Goal: Entertainment & Leisure: Consume media (video, audio)

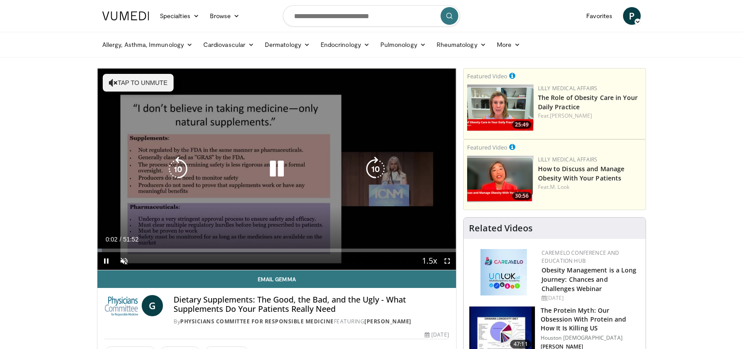
click at [273, 166] on icon "Video Player" at bounding box center [276, 169] width 25 height 25
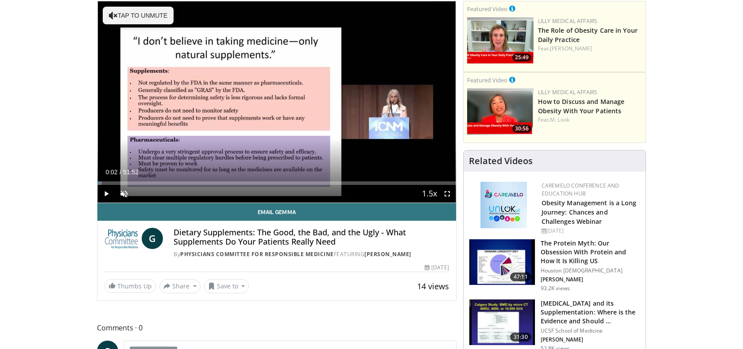
scroll to position [89, 0]
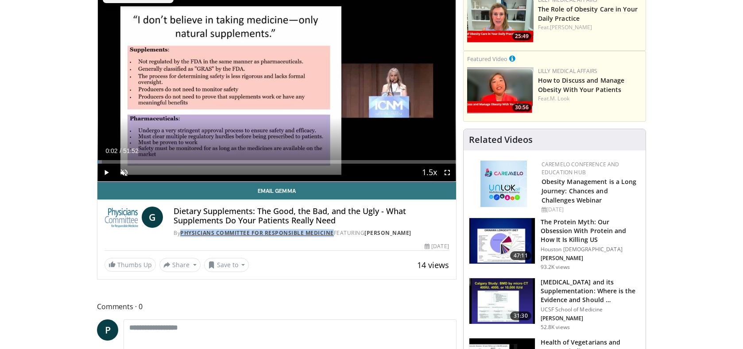
drag, startPoint x: 333, startPoint y: 232, endPoint x: 182, endPoint y: 234, distance: 150.9
click at [182, 234] on div "By Physicians Committee for Responsible Medicine FEATURING [PERSON_NAME]" at bounding box center [310, 233] width 275 height 8
copy link "Physicians Committee for Responsible Medicine"
click at [106, 172] on span "Video Player" at bounding box center [106, 173] width 18 height 18
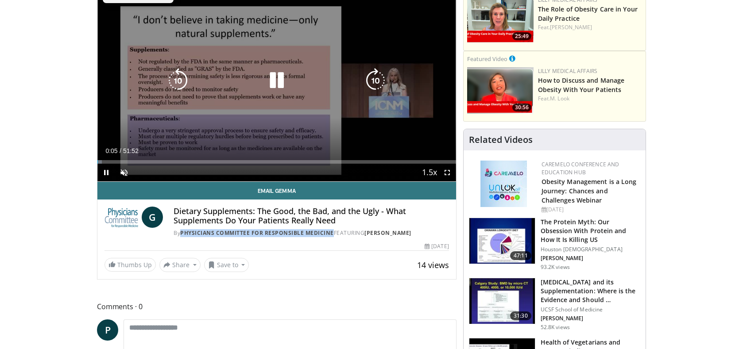
click at [371, 78] on icon "Video Player" at bounding box center [375, 80] width 25 height 25
click at [372, 77] on icon "Video Player" at bounding box center [375, 80] width 25 height 25
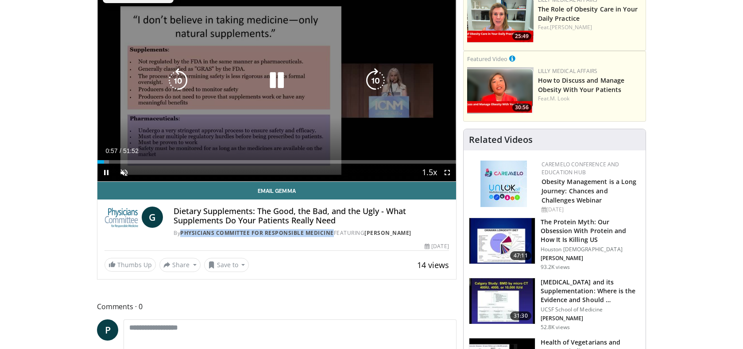
click at [372, 77] on icon "Video Player" at bounding box center [375, 80] width 25 height 25
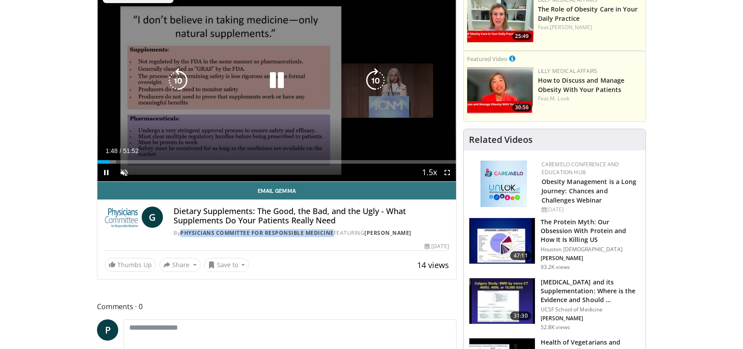
click at [372, 77] on icon "Video Player" at bounding box center [375, 80] width 25 height 25
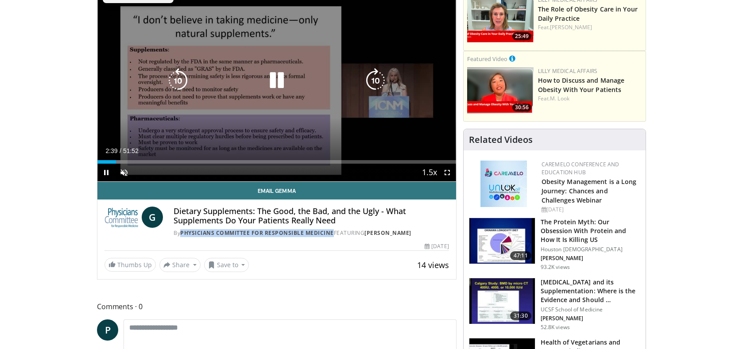
click at [372, 77] on icon "Video Player" at bounding box center [375, 80] width 25 height 25
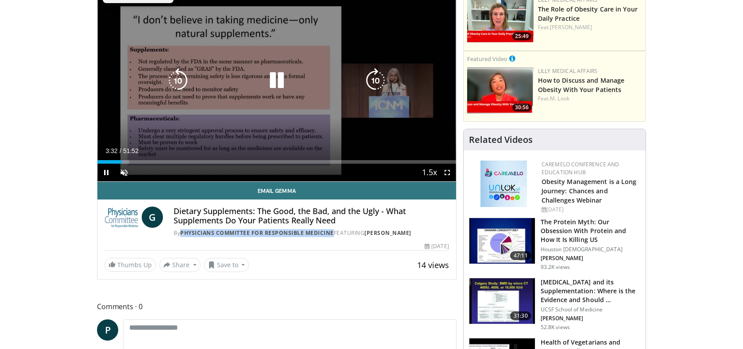
click at [371, 84] on icon "Video Player" at bounding box center [375, 80] width 25 height 25
click at [373, 81] on icon "Video Player" at bounding box center [375, 80] width 25 height 25
click at [374, 80] on icon "Video Player" at bounding box center [375, 80] width 25 height 25
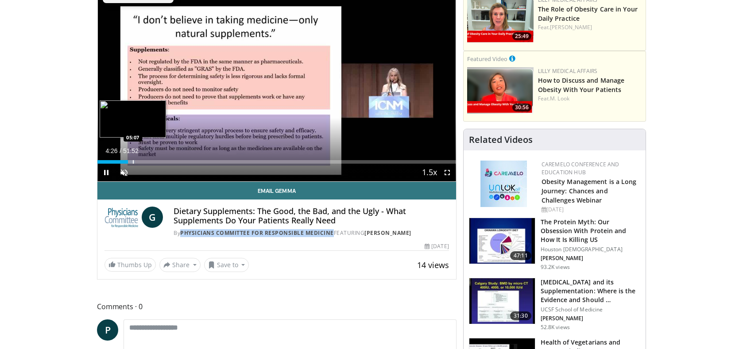
click at [133, 161] on div "Progress Bar" at bounding box center [133, 162] width 1 height 4
click at [135, 160] on div "Progress Bar" at bounding box center [134, 162] width 11 height 4
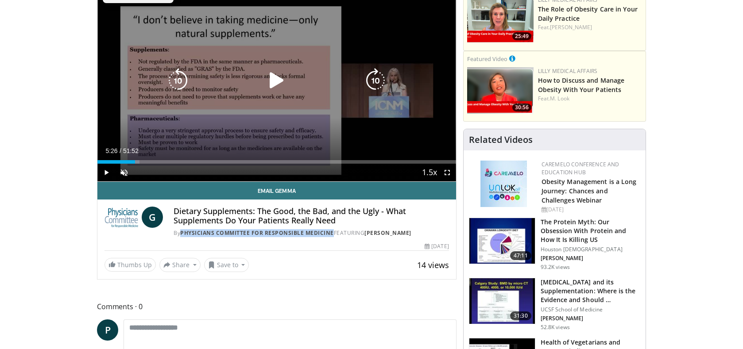
click at [139, 159] on div "Loaded : 11.79% 05:27 05:53" at bounding box center [276, 159] width 359 height 8
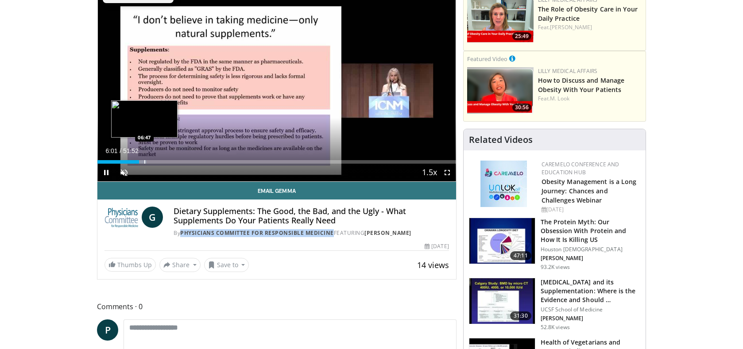
click at [145, 160] on div "Progress Bar" at bounding box center [144, 162] width 1 height 4
click at [139, 161] on div "Progress Bar" at bounding box center [139, 162] width 1 height 4
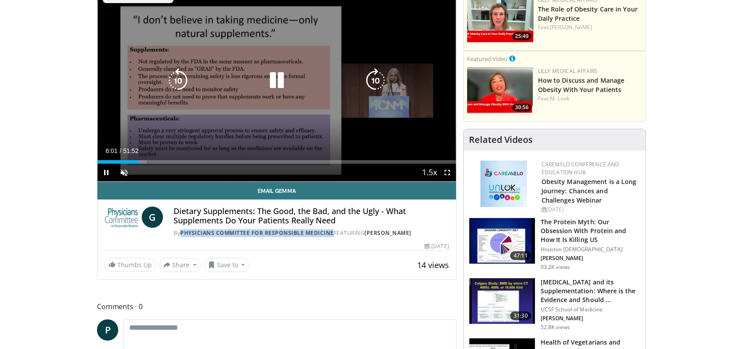
click at [370, 79] on icon "Video Player" at bounding box center [375, 80] width 25 height 25
click at [270, 80] on icon "Video Player" at bounding box center [276, 80] width 25 height 25
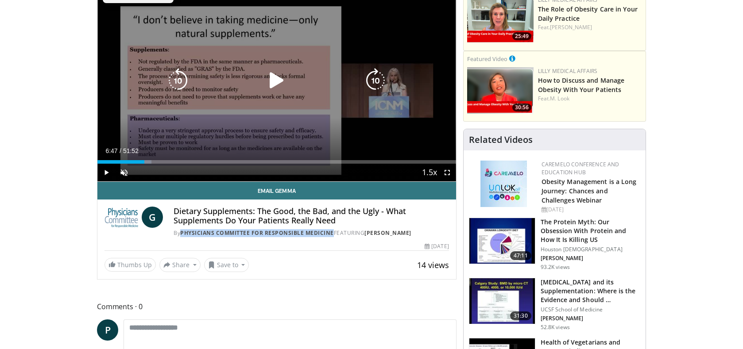
click at [174, 81] on icon "Video Player" at bounding box center [178, 80] width 25 height 25
click at [275, 79] on icon "Video Player" at bounding box center [276, 80] width 25 height 25
click at [278, 79] on icon "Video Player" at bounding box center [276, 80] width 25 height 25
click at [372, 77] on icon "Video Player" at bounding box center [375, 80] width 25 height 25
click at [373, 82] on icon "Video Player" at bounding box center [375, 80] width 25 height 25
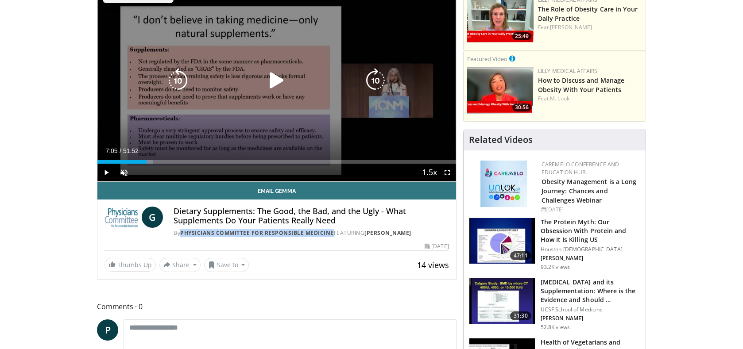
click at [369, 77] on icon "Video Player" at bounding box center [375, 80] width 25 height 25
click at [376, 78] on icon "Video Player" at bounding box center [375, 80] width 25 height 25
click at [376, 81] on icon "Video Player" at bounding box center [375, 80] width 25 height 25
click at [375, 77] on icon "Video Player" at bounding box center [375, 80] width 25 height 25
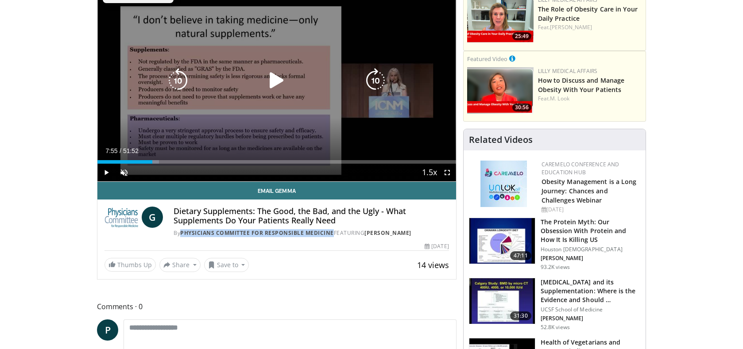
click at [375, 77] on icon "Video Player" at bounding box center [375, 80] width 25 height 25
click at [279, 77] on icon "Video Player" at bounding box center [276, 80] width 25 height 25
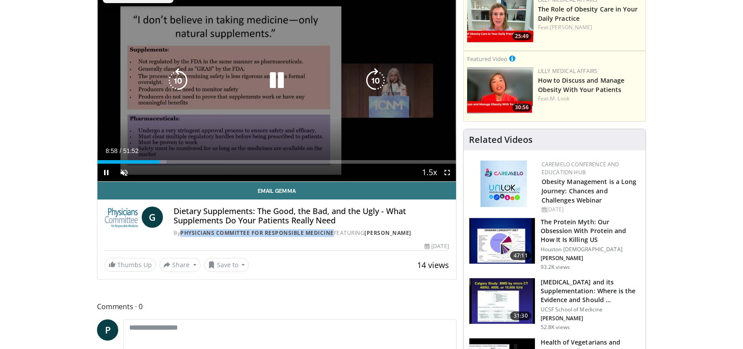
click at [375, 74] on icon "Video Player" at bounding box center [375, 80] width 25 height 25
click at [375, 79] on icon "Video Player" at bounding box center [375, 80] width 25 height 25
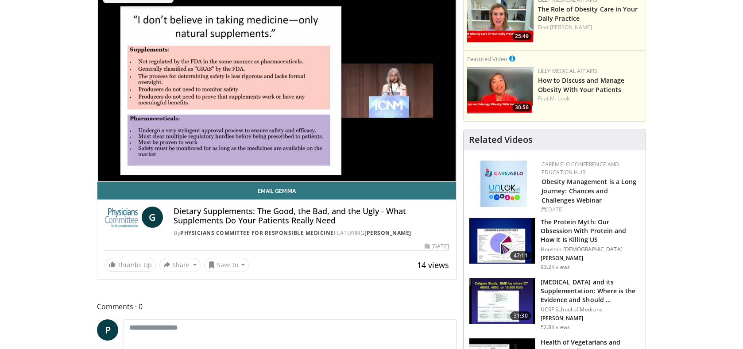
click at [375, 79] on div "30 seconds Tap to unmute" at bounding box center [276, 80] width 359 height 201
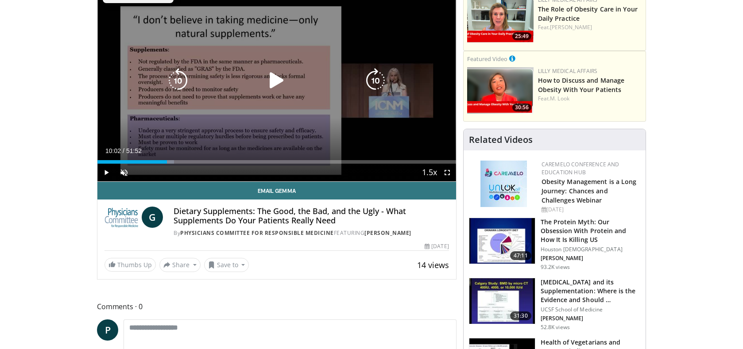
click at [375, 84] on icon "Video Player" at bounding box center [375, 80] width 25 height 25
click at [372, 82] on icon "Video Player" at bounding box center [375, 80] width 25 height 25
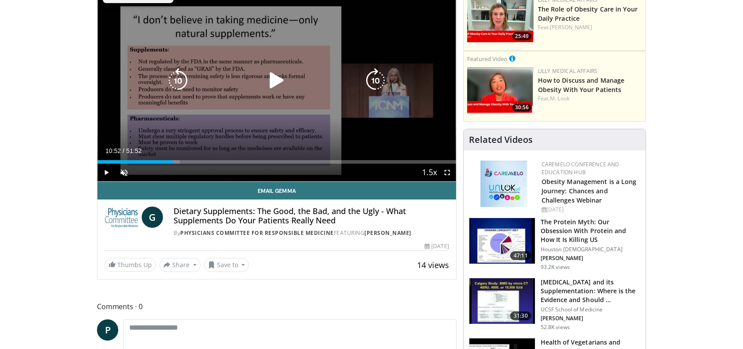
click at [371, 82] on icon "Video Player" at bounding box center [375, 80] width 25 height 25
click at [370, 81] on icon "Video Player" at bounding box center [375, 80] width 25 height 25
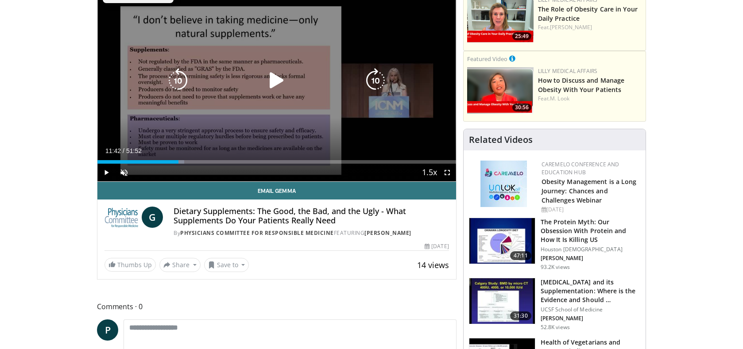
click at [370, 81] on icon "Video Player" at bounding box center [375, 80] width 25 height 25
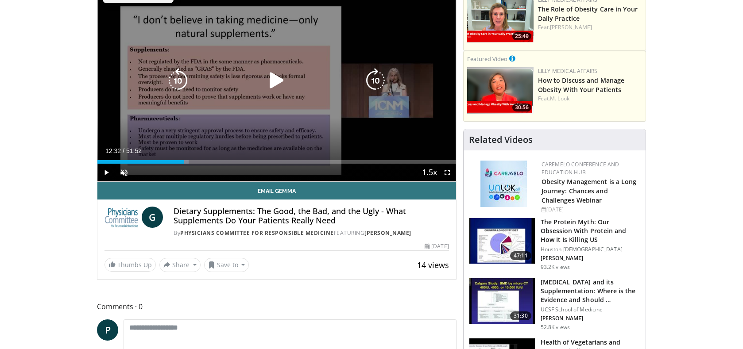
click at [370, 81] on icon "Video Player" at bounding box center [375, 80] width 25 height 25
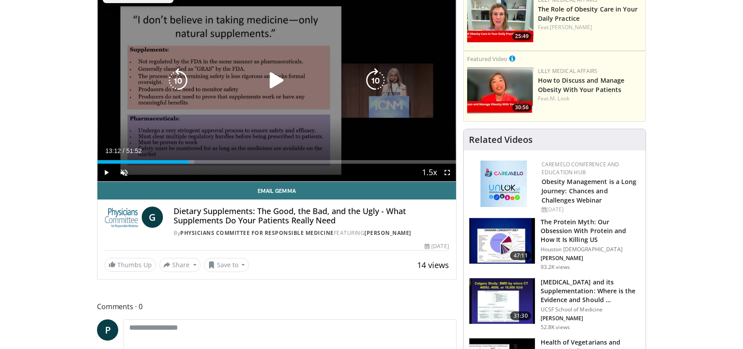
click at [370, 81] on icon "Video Player" at bounding box center [375, 80] width 25 height 25
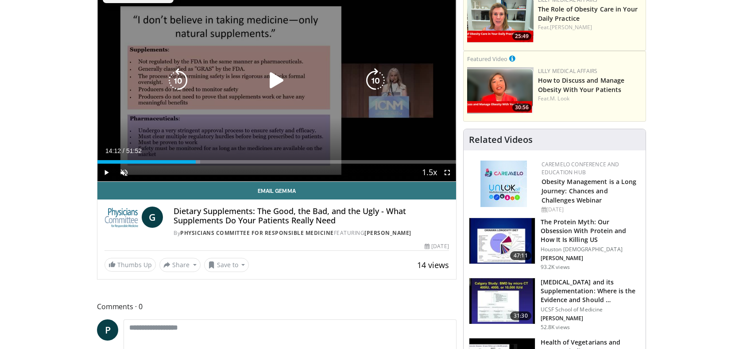
click at [370, 81] on icon "Video Player" at bounding box center [375, 80] width 25 height 25
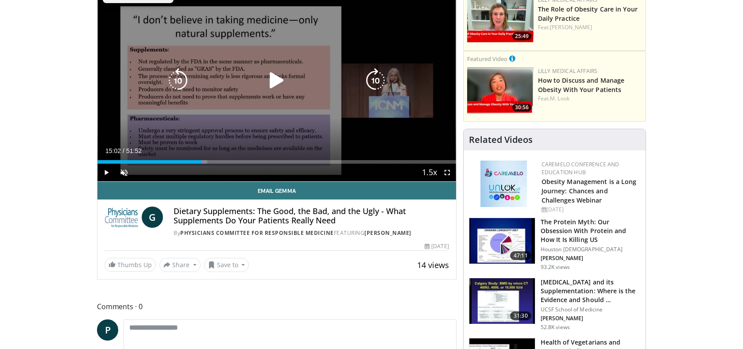
click at [370, 81] on icon "Video Player" at bounding box center [375, 80] width 25 height 25
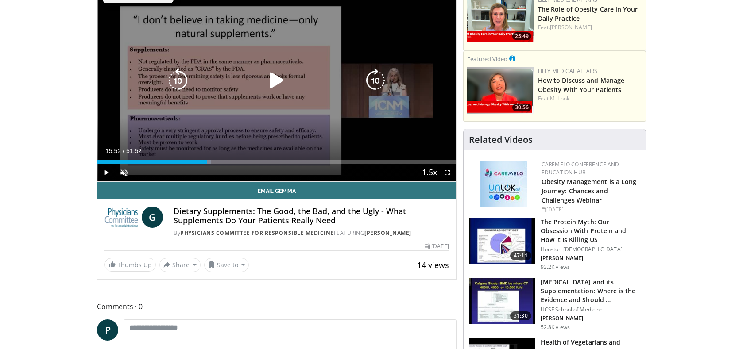
click at [370, 81] on icon "Video Player" at bounding box center [375, 80] width 25 height 25
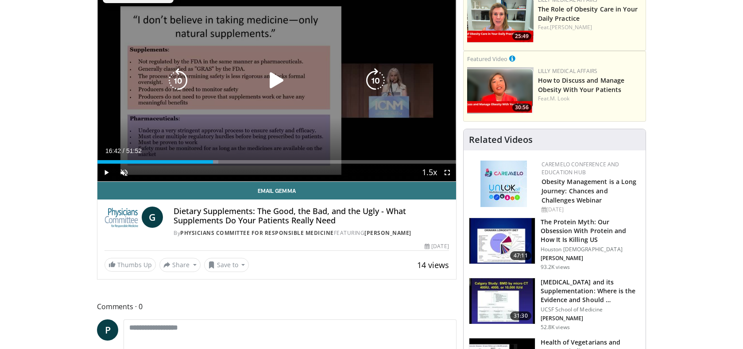
click at [370, 81] on icon "Video Player" at bounding box center [375, 80] width 25 height 25
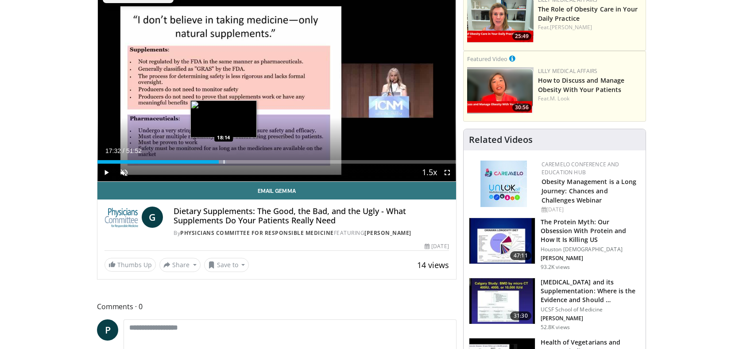
click at [224, 160] on div "Progress Bar" at bounding box center [224, 162] width 1 height 4
click at [231, 160] on div "Loaded : 36.02% 18:18 19:08" at bounding box center [276, 162] width 359 height 4
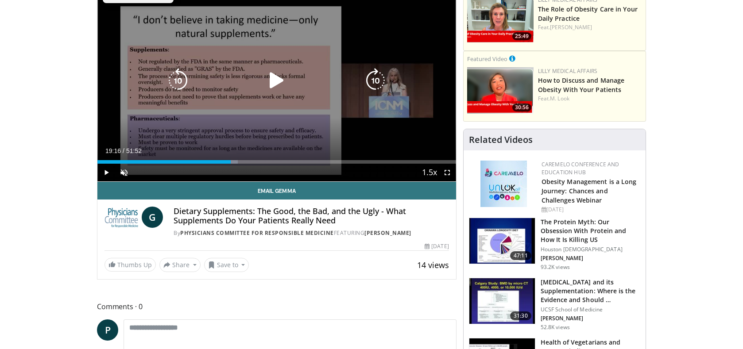
click at [380, 77] on icon "Video Player" at bounding box center [375, 80] width 25 height 25
click at [376, 77] on icon "Video Player" at bounding box center [375, 80] width 25 height 25
click at [374, 77] on icon "Video Player" at bounding box center [375, 80] width 25 height 25
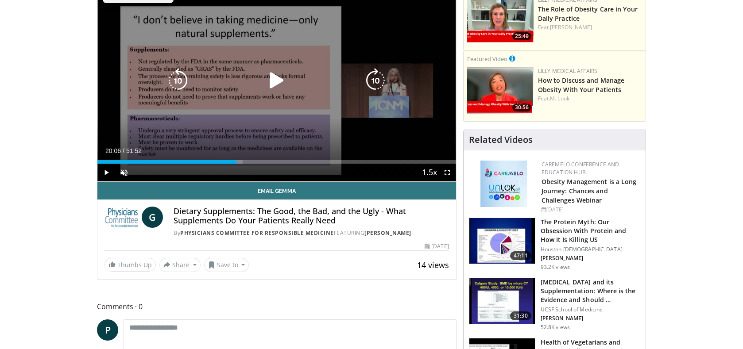
click at [374, 77] on icon "Video Player" at bounding box center [375, 80] width 25 height 25
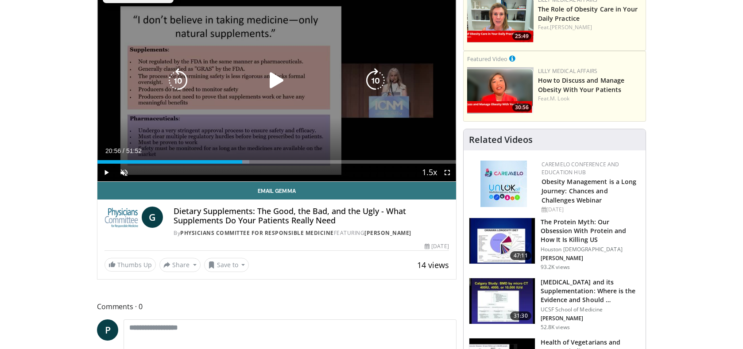
click at [374, 77] on icon "Video Player" at bounding box center [375, 80] width 25 height 25
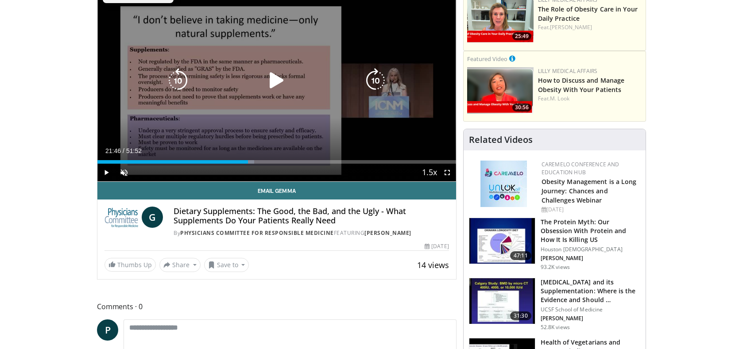
click at [374, 77] on icon "Video Player" at bounding box center [375, 80] width 25 height 25
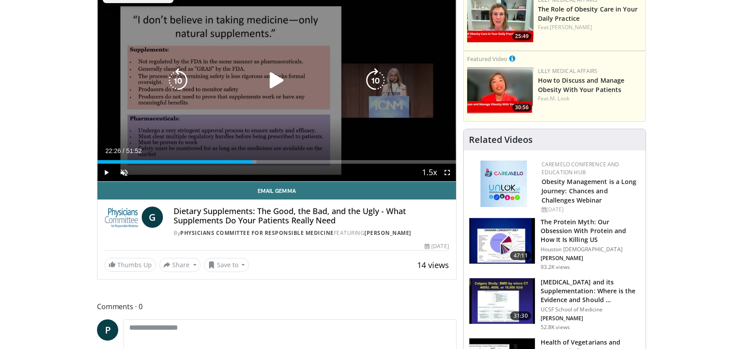
click at [374, 77] on icon "Video Player" at bounding box center [375, 80] width 25 height 25
click at [373, 77] on icon "Video Player" at bounding box center [375, 80] width 25 height 25
click at [370, 80] on icon "Video Player" at bounding box center [375, 80] width 25 height 25
click at [368, 80] on icon "Video Player" at bounding box center [375, 80] width 25 height 25
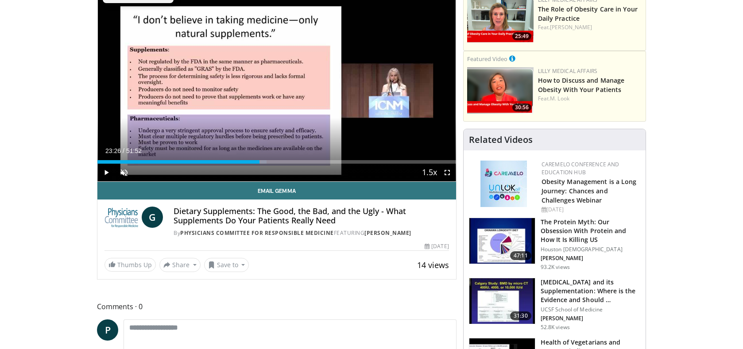
click at [367, 80] on div "10 seconds Tap to unmute" at bounding box center [276, 80] width 359 height 201
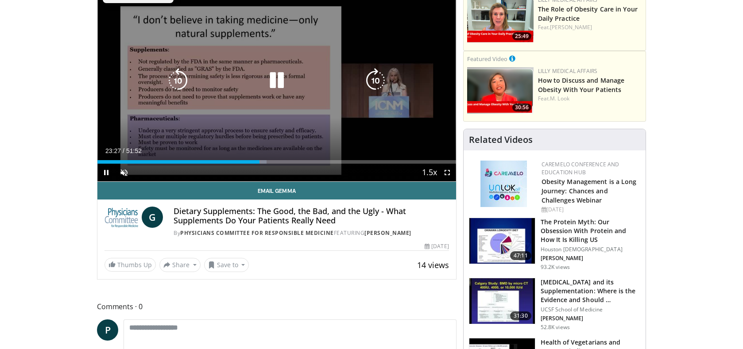
click at [371, 79] on icon "Video Player" at bounding box center [375, 80] width 25 height 25
click at [373, 79] on icon "Video Player" at bounding box center [375, 80] width 25 height 25
click at [372, 78] on icon "Video Player" at bounding box center [375, 80] width 25 height 25
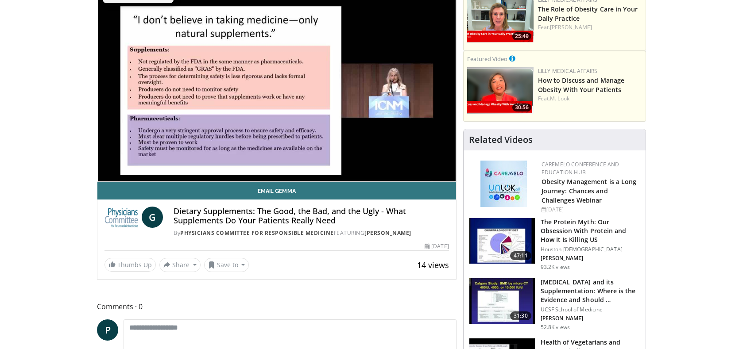
click at [370, 77] on div "30 seconds Tap to unmute" at bounding box center [276, 80] width 359 height 201
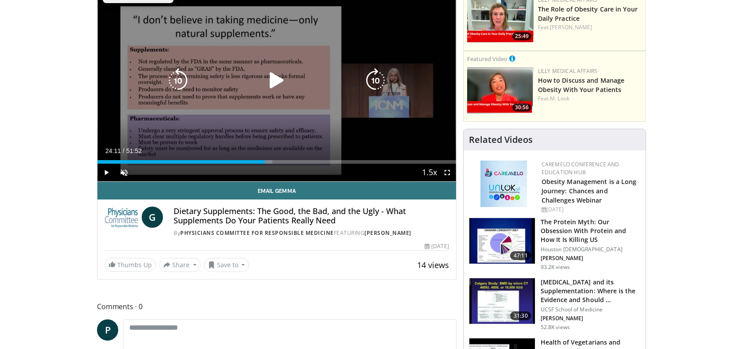
click at [372, 78] on icon "Video Player" at bounding box center [375, 80] width 25 height 25
click at [372, 76] on icon "Video Player" at bounding box center [375, 80] width 25 height 25
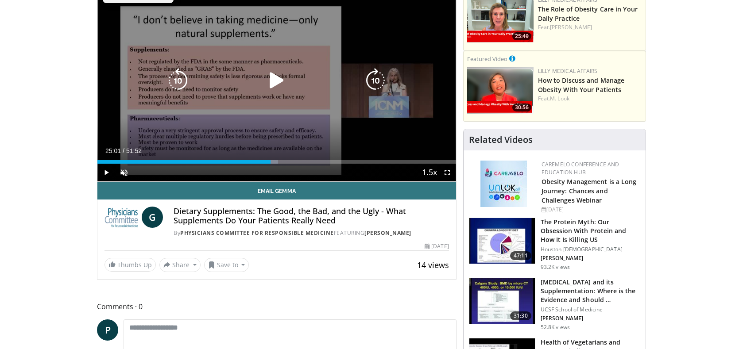
click at [372, 76] on icon "Video Player" at bounding box center [375, 80] width 25 height 25
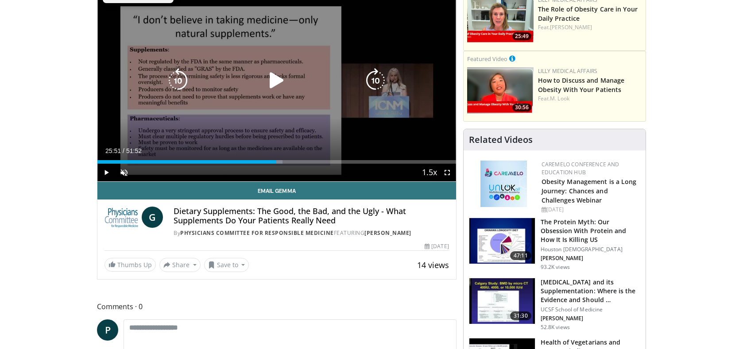
click at [372, 76] on icon "Video Player" at bounding box center [375, 80] width 25 height 25
click at [371, 74] on icon "Video Player" at bounding box center [375, 80] width 25 height 25
click at [373, 81] on icon "Video Player" at bounding box center [375, 80] width 25 height 25
click at [373, 79] on icon "Video Player" at bounding box center [375, 80] width 25 height 25
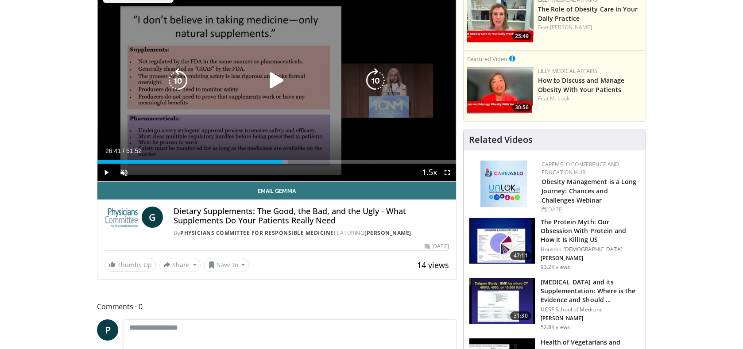
click at [373, 79] on icon "Video Player" at bounding box center [375, 80] width 25 height 25
click at [373, 78] on icon "Video Player" at bounding box center [375, 80] width 25 height 25
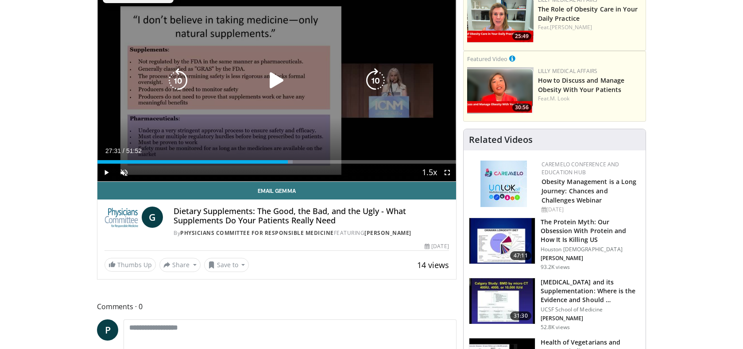
click at [373, 78] on icon "Video Player" at bounding box center [375, 80] width 25 height 25
click at [372, 78] on icon "Video Player" at bounding box center [375, 80] width 25 height 25
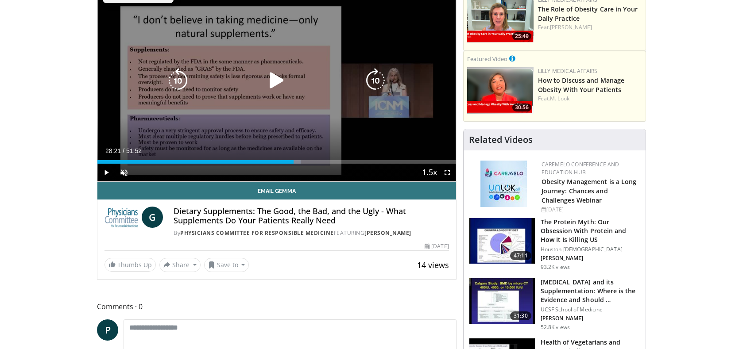
click at [372, 78] on icon "Video Player" at bounding box center [375, 80] width 25 height 25
click at [372, 77] on icon "Video Player" at bounding box center [375, 80] width 25 height 25
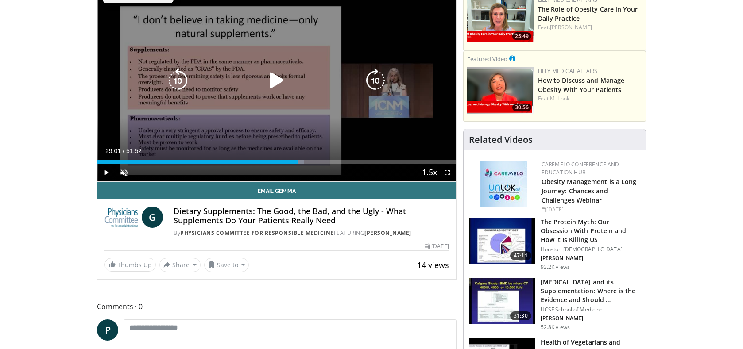
click at [371, 77] on icon "Video Player" at bounding box center [375, 80] width 25 height 25
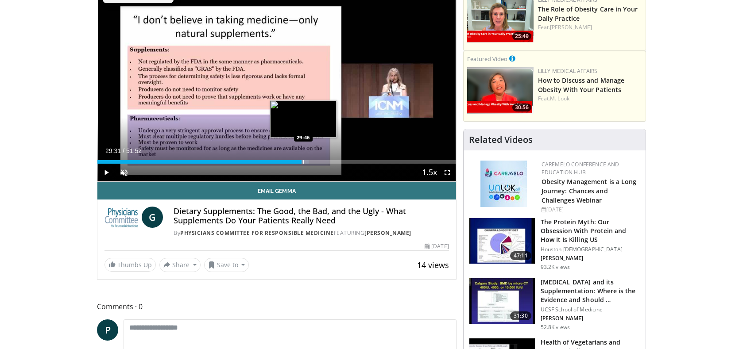
click at [304, 162] on div "Progress Bar" at bounding box center [303, 162] width 1 height 4
click at [307, 161] on div "Progress Bar" at bounding box center [307, 162] width 1 height 4
click at [310, 161] on div "Progress Bar" at bounding box center [310, 162] width 1 height 4
click at [314, 162] on div "Progress Bar" at bounding box center [314, 162] width 1 height 4
click at [318, 162] on div "Progress Bar" at bounding box center [317, 162] width 1 height 4
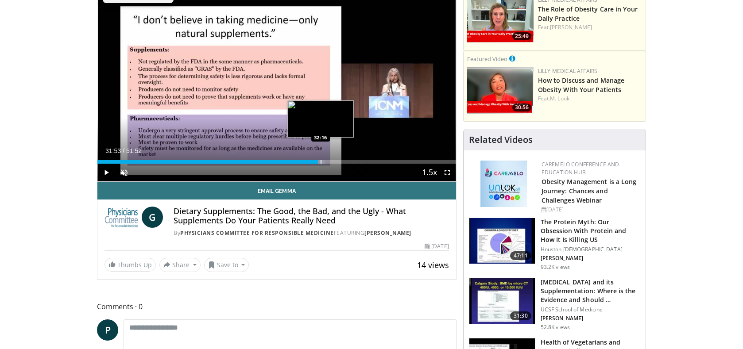
click at [320, 162] on div "Progress Bar" at bounding box center [320, 162] width 1 height 4
click at [326, 162] on div "Progress Bar" at bounding box center [325, 162] width 1 height 4
click at [330, 162] on div "Progress Bar" at bounding box center [330, 162] width 1 height 4
click at [342, 162] on div "Progress Bar" at bounding box center [341, 162] width 1 height 4
click at [335, 160] on div "Progress Bar" at bounding box center [335, 162] width 1 height 4
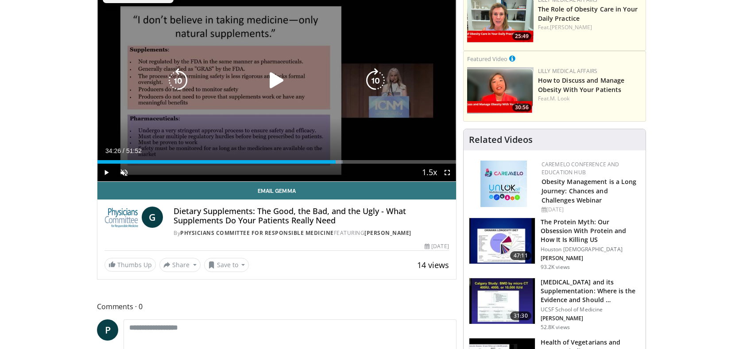
click at [277, 82] on icon "Video Player" at bounding box center [276, 80] width 25 height 25
click at [280, 79] on icon "Video Player" at bounding box center [276, 80] width 25 height 25
click at [277, 78] on icon "Video Player" at bounding box center [276, 80] width 25 height 25
click at [375, 80] on icon "Video Player" at bounding box center [375, 80] width 25 height 25
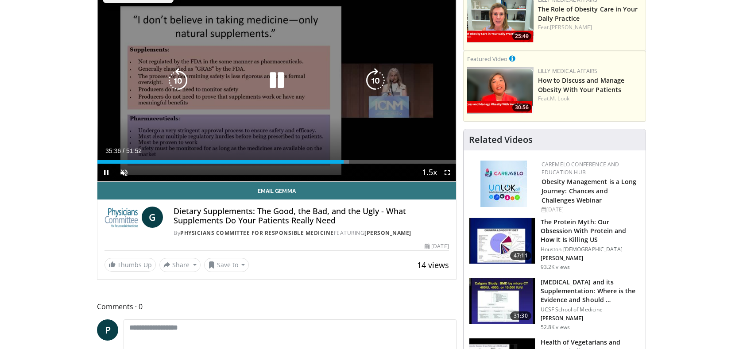
click at [375, 80] on icon "Video Player" at bounding box center [375, 80] width 25 height 25
click at [376, 77] on icon "Video Player" at bounding box center [375, 80] width 25 height 25
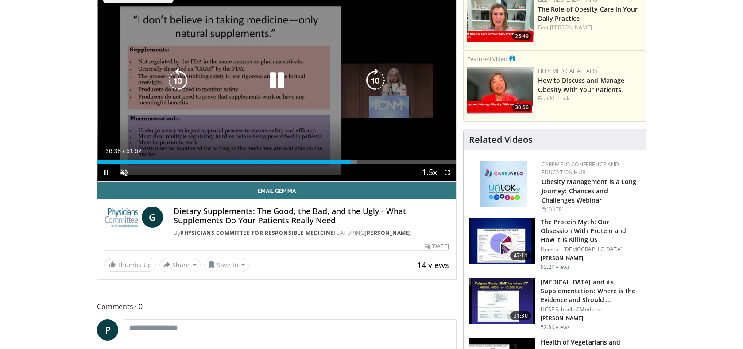
click at [376, 77] on icon "Video Player" at bounding box center [375, 80] width 25 height 25
click at [375, 77] on icon "Video Player" at bounding box center [375, 80] width 25 height 25
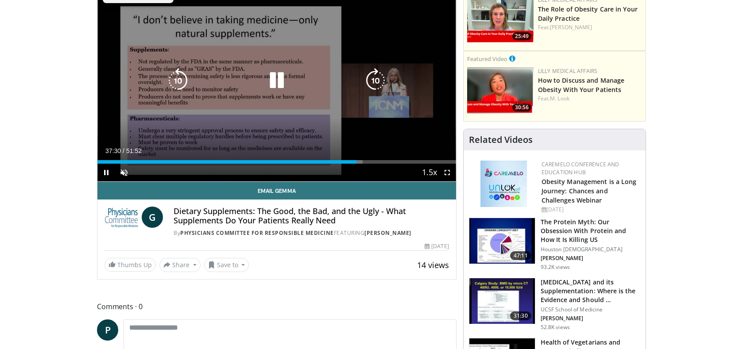
click at [375, 77] on icon "Video Player" at bounding box center [375, 80] width 25 height 25
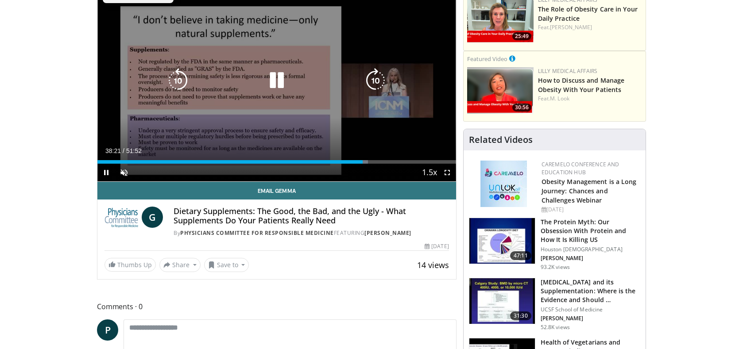
click at [375, 77] on icon "Video Player" at bounding box center [375, 80] width 25 height 25
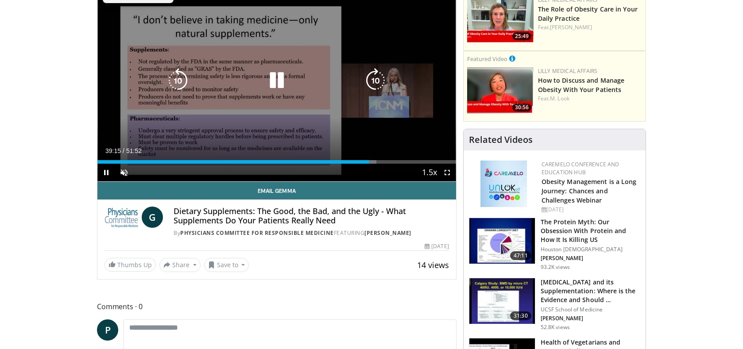
click at [175, 77] on icon "Video Player" at bounding box center [178, 80] width 25 height 25
click at [273, 77] on icon "Video Player" at bounding box center [276, 80] width 25 height 25
click at [273, 78] on icon "Video Player" at bounding box center [276, 80] width 25 height 25
click at [375, 76] on icon "Video Player" at bounding box center [375, 80] width 25 height 25
click at [374, 76] on icon "Video Player" at bounding box center [375, 80] width 25 height 25
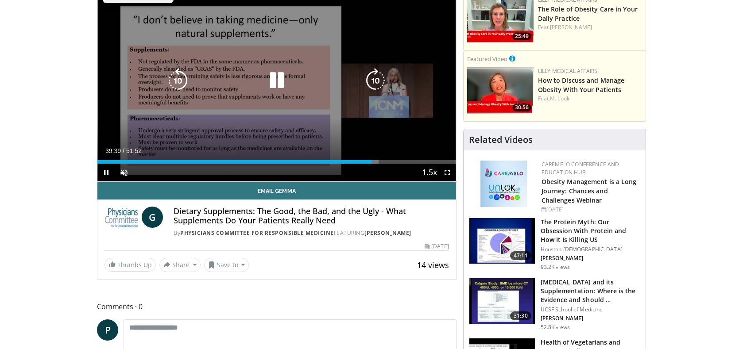
click at [373, 75] on icon "Video Player" at bounding box center [375, 80] width 25 height 25
click at [281, 88] on icon "Video Player" at bounding box center [276, 80] width 25 height 25
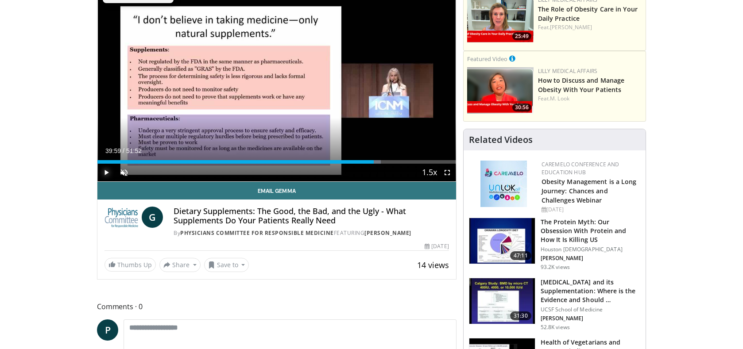
click at [107, 172] on span "Video Player" at bounding box center [106, 173] width 18 height 18
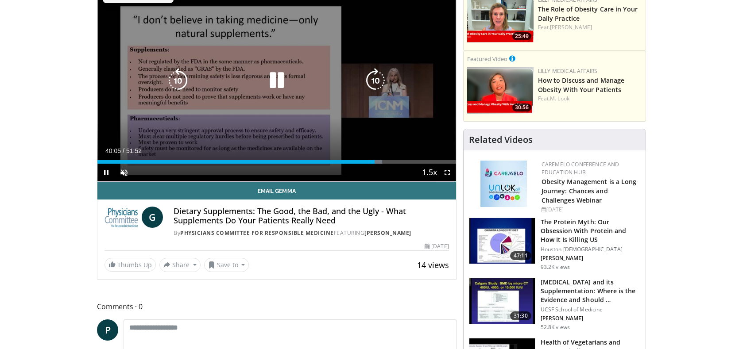
click at [375, 80] on icon "Video Player" at bounding box center [375, 80] width 25 height 25
click at [374, 78] on icon "Video Player" at bounding box center [375, 80] width 25 height 25
click at [373, 77] on icon "Video Player" at bounding box center [375, 80] width 25 height 25
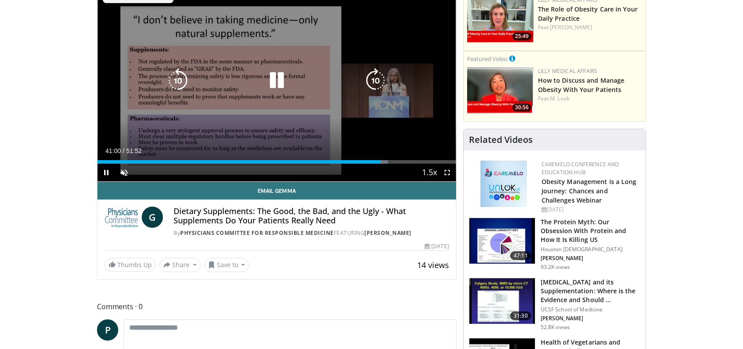
click at [272, 76] on icon "Video Player" at bounding box center [276, 80] width 25 height 25
click at [276, 81] on icon "Video Player" at bounding box center [276, 80] width 25 height 25
click at [178, 78] on icon "Video Player" at bounding box center [178, 80] width 25 height 25
click at [279, 82] on icon "Video Player" at bounding box center [276, 80] width 25 height 25
click at [371, 79] on icon "Video Player" at bounding box center [375, 80] width 25 height 25
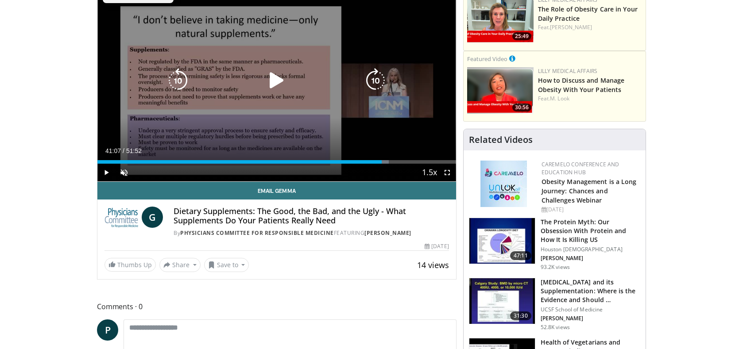
click at [371, 79] on icon "Video Player" at bounding box center [375, 80] width 25 height 25
click at [370, 78] on icon "Video Player" at bounding box center [375, 80] width 25 height 25
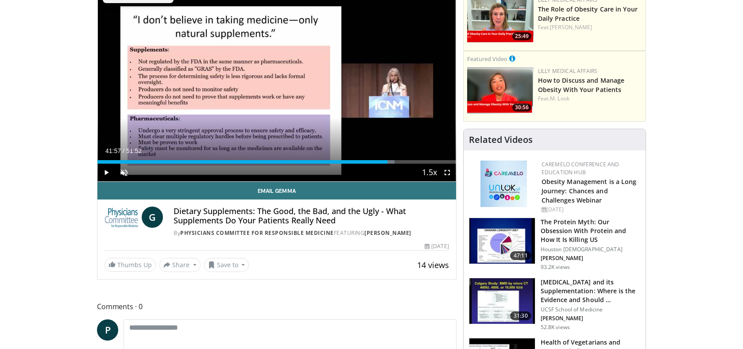
click at [369, 77] on div "20 seconds Tap to unmute" at bounding box center [276, 80] width 359 height 201
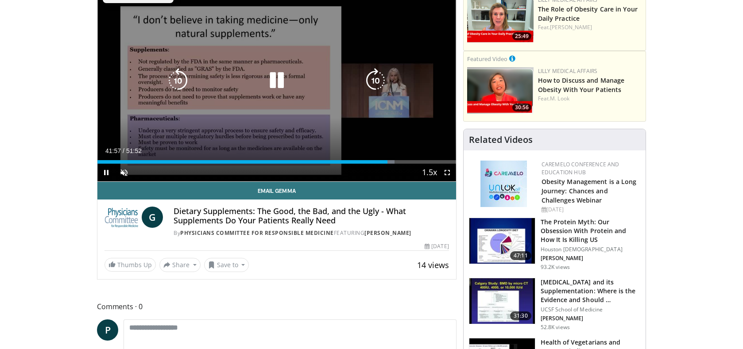
click at [367, 78] on icon "Video Player" at bounding box center [375, 80] width 25 height 25
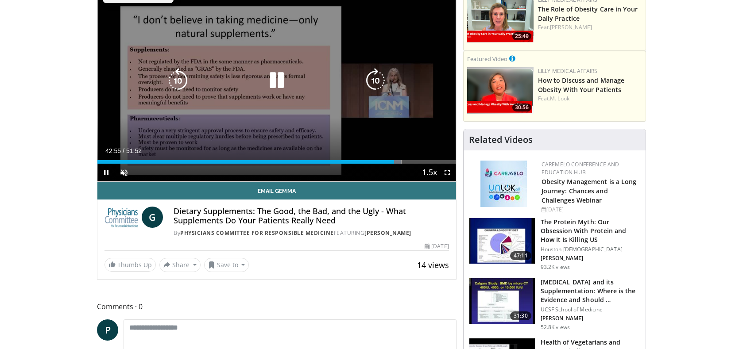
click at [367, 78] on icon "Video Player" at bounding box center [375, 80] width 25 height 25
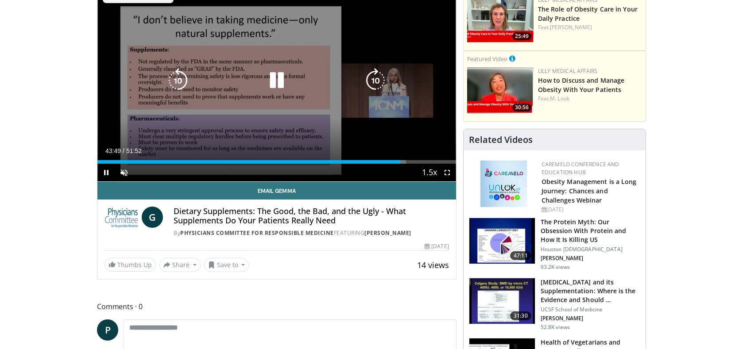
click at [367, 78] on icon "Video Player" at bounding box center [375, 80] width 25 height 25
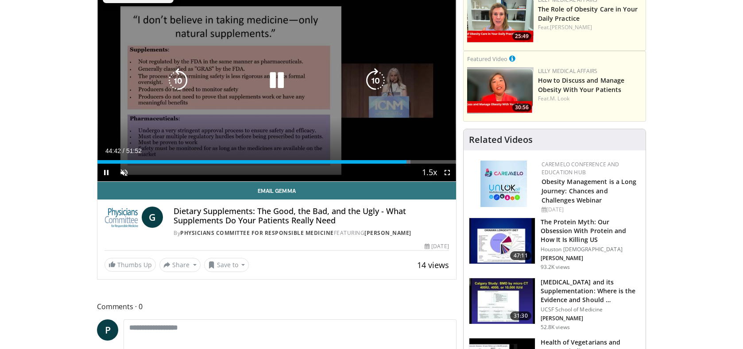
click at [367, 78] on icon "Video Player" at bounding box center [375, 80] width 25 height 25
click at [172, 77] on icon "Video Player" at bounding box center [178, 80] width 25 height 25
click at [278, 81] on icon "Video Player" at bounding box center [276, 80] width 25 height 25
click at [273, 80] on icon "Video Player" at bounding box center [276, 80] width 25 height 25
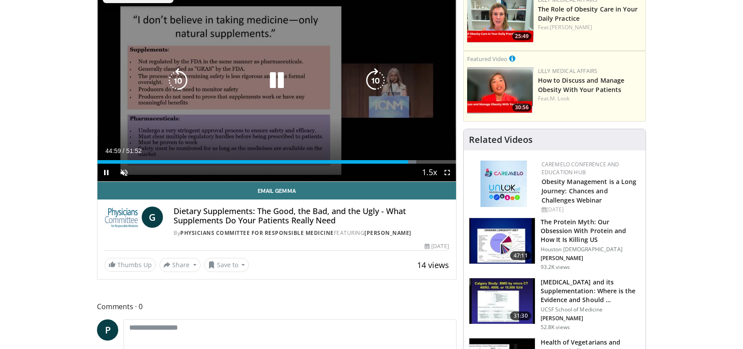
click at [369, 76] on icon "Video Player" at bounding box center [375, 80] width 25 height 25
click at [370, 79] on icon "Video Player" at bounding box center [375, 80] width 25 height 25
click at [369, 79] on icon "Video Player" at bounding box center [375, 80] width 25 height 25
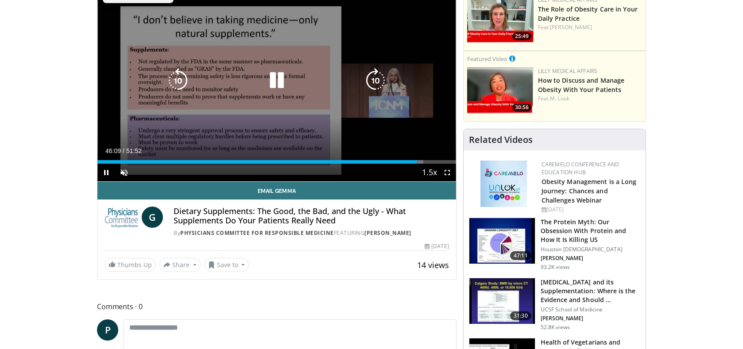
click at [369, 79] on icon "Video Player" at bounding box center [375, 80] width 25 height 25
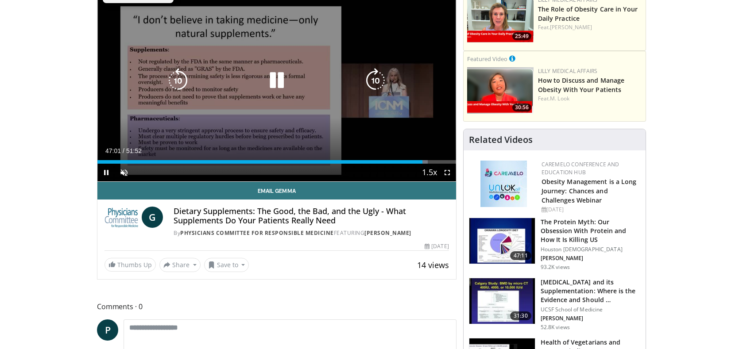
click at [369, 79] on icon "Video Player" at bounding box center [375, 80] width 25 height 25
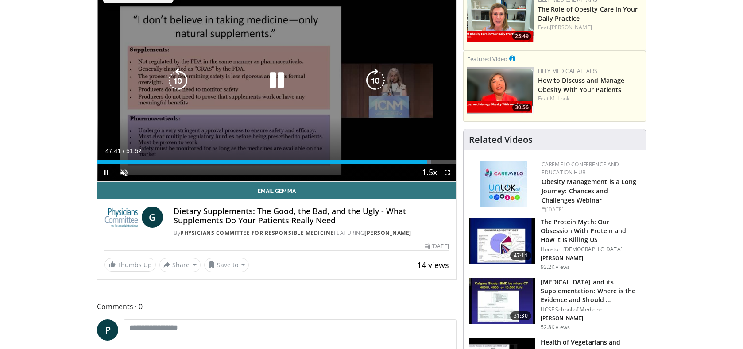
click at [369, 79] on icon "Video Player" at bounding box center [375, 80] width 25 height 25
click at [369, 78] on icon "Video Player" at bounding box center [375, 80] width 25 height 25
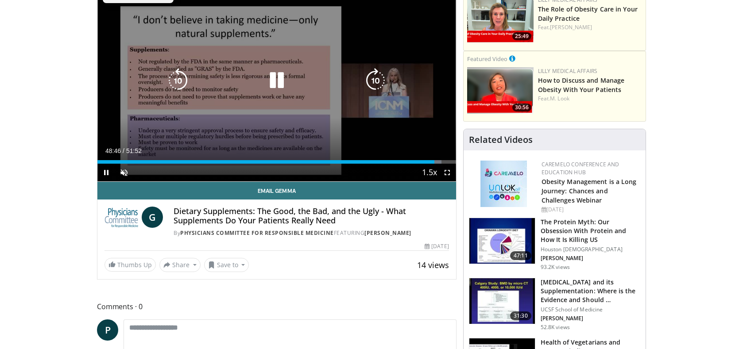
click at [369, 78] on icon "Video Player" at bounding box center [375, 80] width 25 height 25
click at [175, 80] on icon "Video Player" at bounding box center [178, 80] width 25 height 25
click at [175, 78] on icon "Video Player" at bounding box center [178, 80] width 25 height 25
click at [175, 77] on icon "Video Player" at bounding box center [178, 80] width 25 height 25
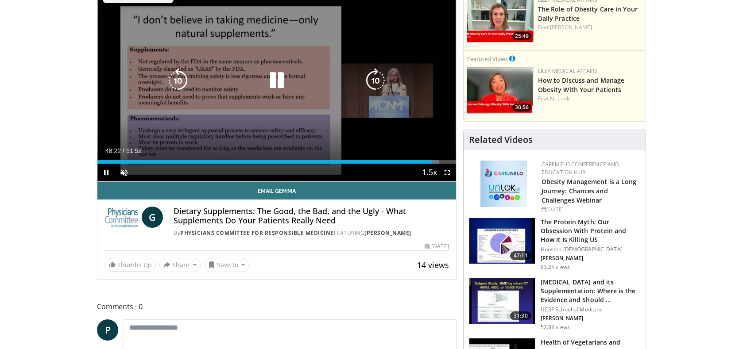
click at [175, 76] on icon "Video Player" at bounding box center [178, 80] width 25 height 25
click at [175, 75] on icon "Video Player" at bounding box center [178, 80] width 25 height 25
click at [373, 74] on icon "Video Player" at bounding box center [375, 80] width 25 height 25
click at [277, 81] on icon "Video Player" at bounding box center [276, 80] width 25 height 25
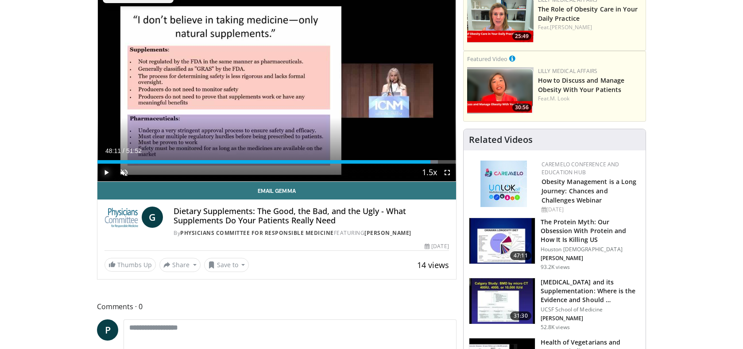
click at [105, 171] on span "Video Player" at bounding box center [106, 173] width 18 height 18
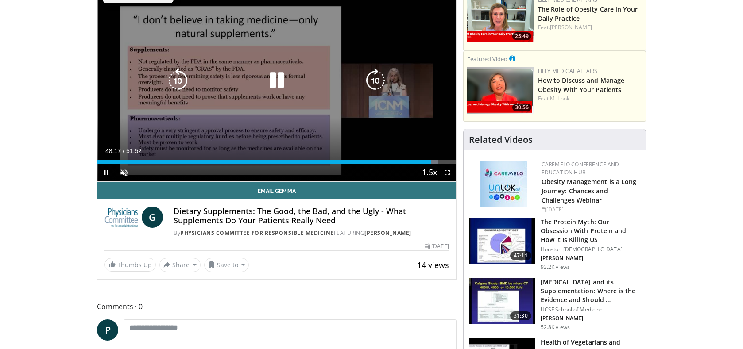
click at [370, 77] on icon "Video Player" at bounding box center [375, 80] width 25 height 25
click at [372, 78] on icon "Video Player" at bounding box center [375, 80] width 25 height 25
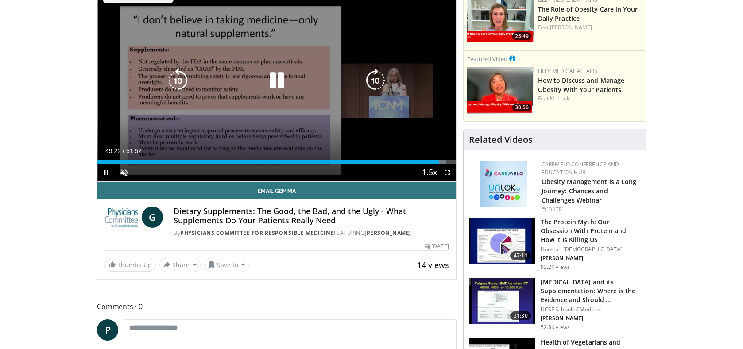
click at [368, 76] on icon "Video Player" at bounding box center [375, 80] width 25 height 25
click at [367, 75] on icon "Video Player" at bounding box center [375, 80] width 25 height 25
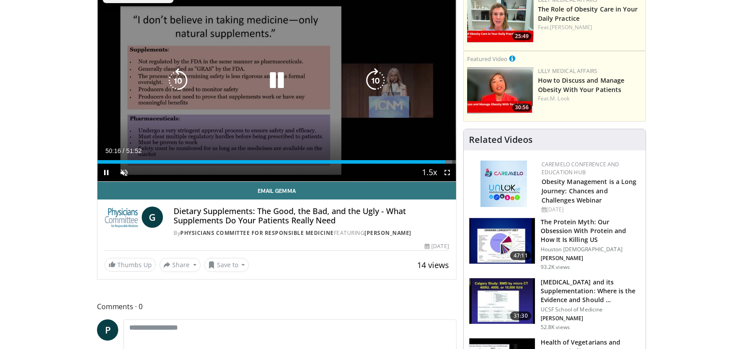
click at [367, 75] on icon "Video Player" at bounding box center [375, 80] width 25 height 25
click at [369, 76] on icon "Video Player" at bounding box center [375, 80] width 25 height 25
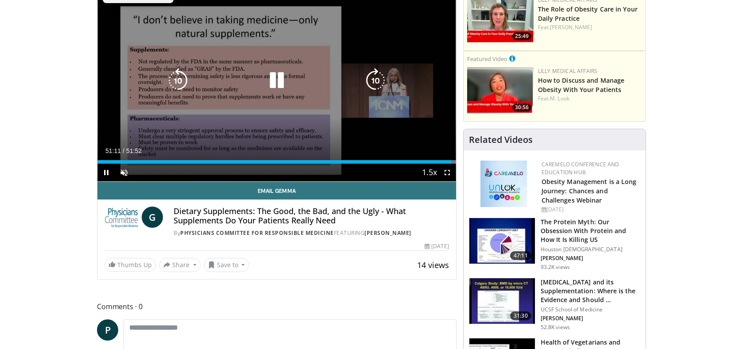
click at [367, 76] on icon "Video Player" at bounding box center [375, 80] width 25 height 25
click at [371, 78] on icon "Video Player" at bounding box center [375, 80] width 25 height 25
click at [373, 80] on icon "Video Player" at bounding box center [375, 80] width 25 height 25
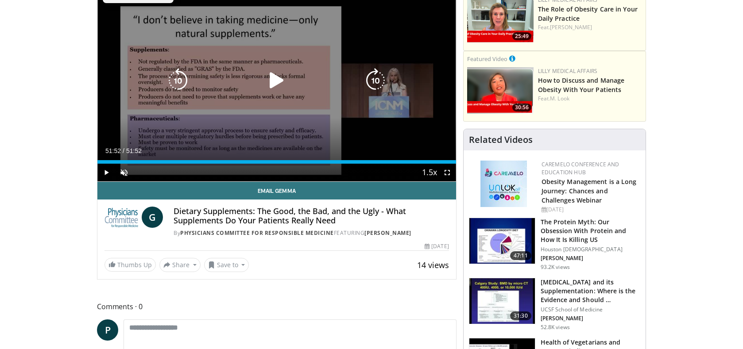
click at [373, 80] on icon "Video Player" at bounding box center [375, 80] width 25 height 25
